Goal: Task Accomplishment & Management: Manage account settings

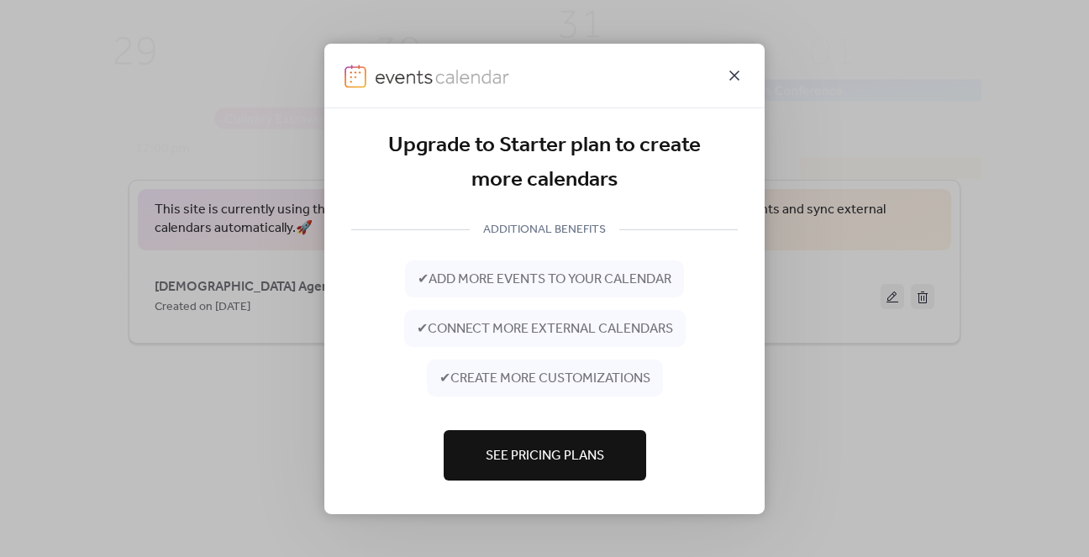
click at [735, 71] on icon at bounding box center [735, 75] width 20 height 20
